Goal: Information Seeking & Learning: Learn about a topic

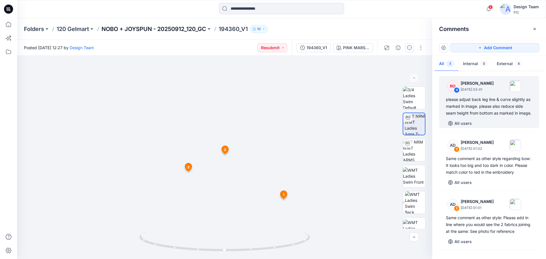
click at [151, 30] on p "NOBO + JOYSPUN - 20250912_120_GC" at bounding box center [153, 29] width 105 height 8
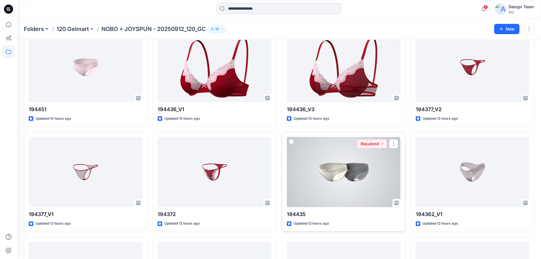
scroll to position [456, 0]
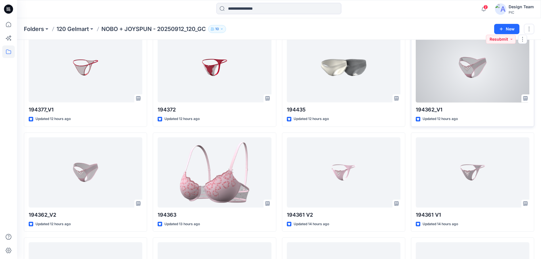
click at [459, 83] on div at bounding box center [473, 67] width 114 height 70
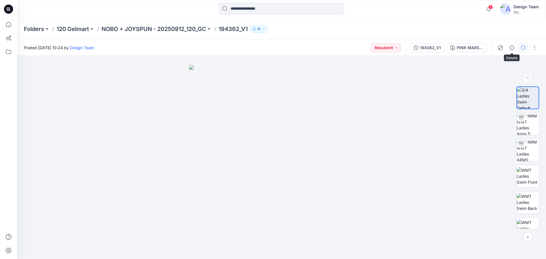
click at [522, 46] on icon "button" at bounding box center [523, 47] width 5 height 5
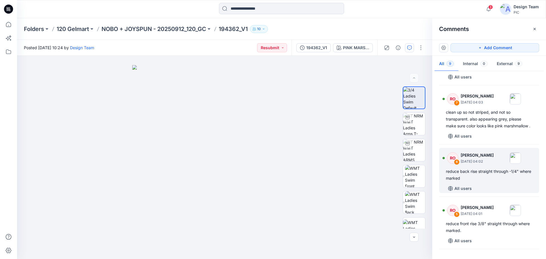
scroll to position [85, 0]
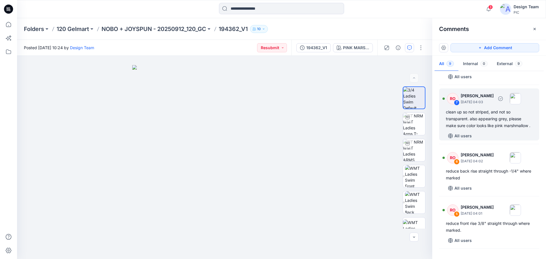
click at [492, 127] on div "clean up so not striped, and not so transparent. also appearing grey, please ma…" at bounding box center [489, 119] width 86 height 20
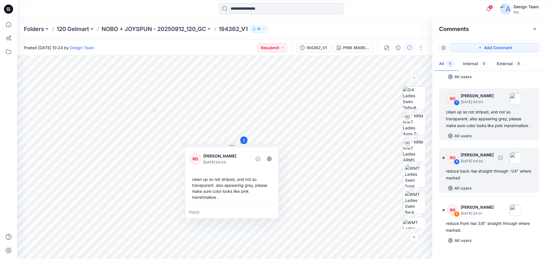
click at [492, 181] on div "reduce back rise straight through -1/4" where marked" at bounding box center [489, 175] width 86 height 14
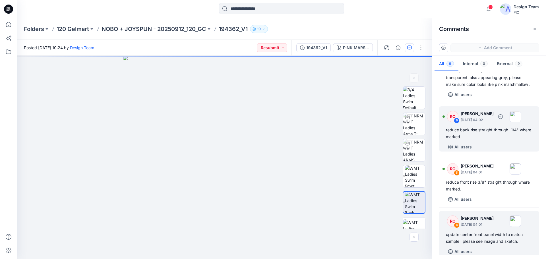
scroll to position [170, 0]
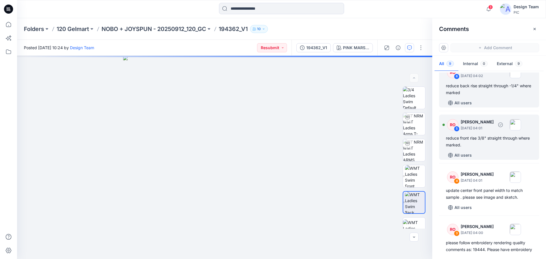
click at [493, 148] on div "reduce front rise 3/8" straight through where marked." at bounding box center [489, 142] width 86 height 14
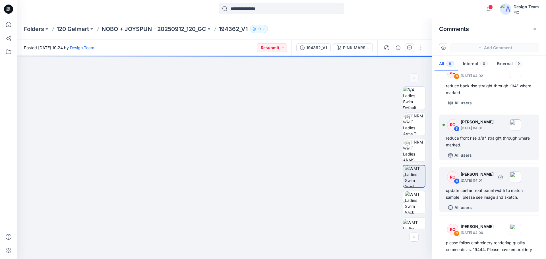
click at [487, 201] on div "update center front panel width to match sample . please see image and sketch." at bounding box center [489, 194] width 86 height 14
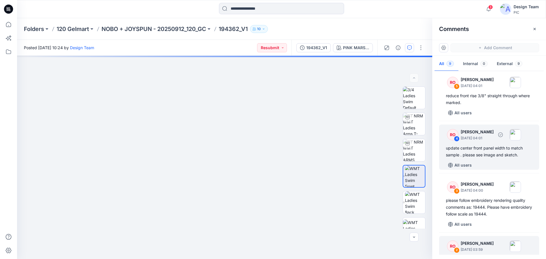
scroll to position [284, 0]
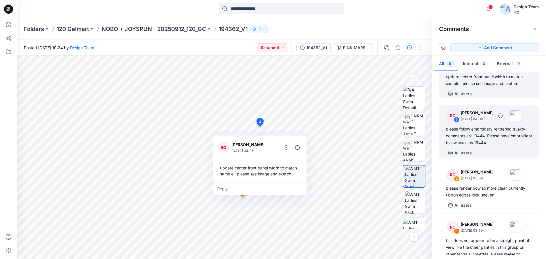
click at [482, 146] on div "please follow embroidery rendering quality comments as: 19444. Please have embr…" at bounding box center [489, 136] width 86 height 20
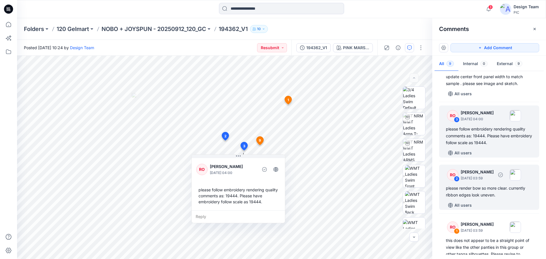
click at [480, 198] on div "please render bow so more clear. currently ribbon edges look uneven." at bounding box center [489, 192] width 86 height 14
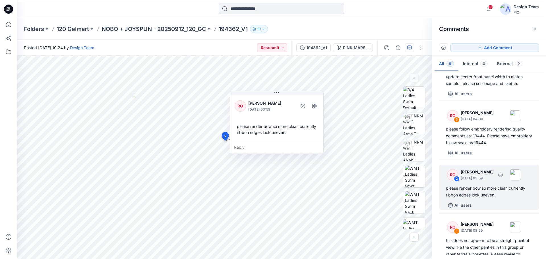
click at [496, 198] on div "please render bow so more clear. currently ribbon edges look uneven." at bounding box center [489, 192] width 86 height 14
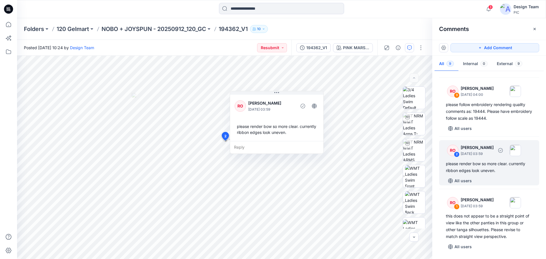
scroll to position [322, 0]
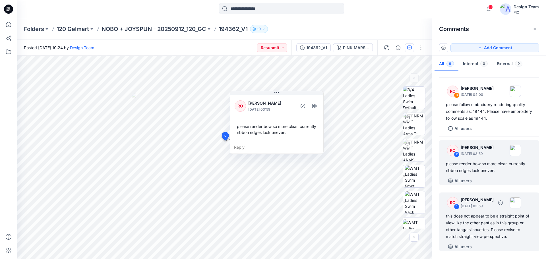
click at [480, 223] on div "this does not appear to be a straight point of view like the other panties in t…" at bounding box center [489, 226] width 86 height 27
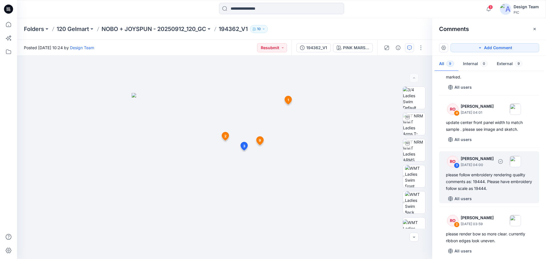
scroll to position [237, 0]
click at [492, 193] on div "please follow embroidery rendering quality comments as: 19444. Please have embr…" at bounding box center [489, 183] width 86 height 20
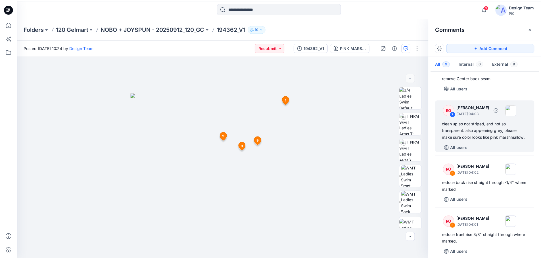
scroll to position [66, 0]
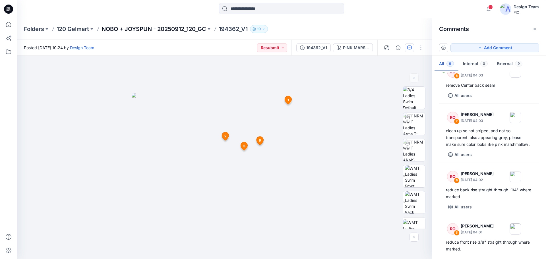
click at [184, 29] on p "NOBO + JOYSPUN - 20250912_120_GC" at bounding box center [153, 29] width 105 height 8
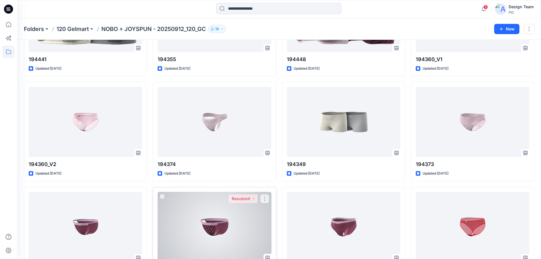
scroll to position [1400, 0]
